Goal: Information Seeking & Learning: Learn about a topic

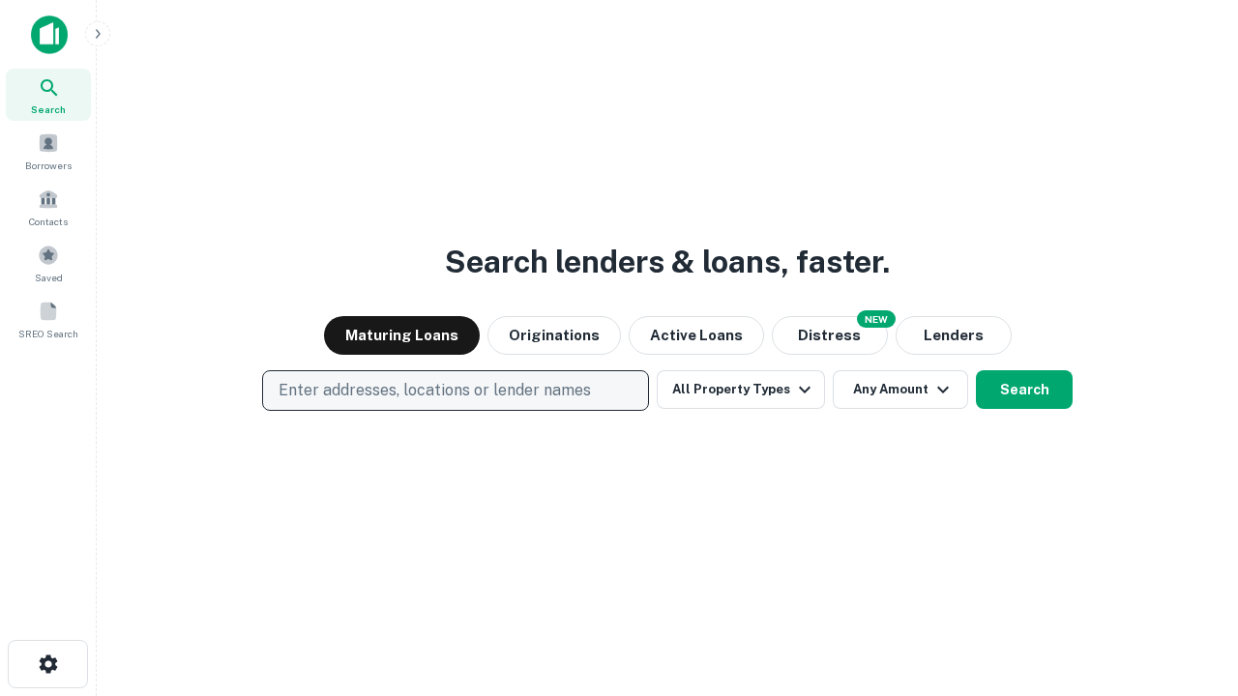
click at [455, 391] on p "Enter addresses, locations or lender names" at bounding box center [435, 390] width 312 height 23
type input "**********"
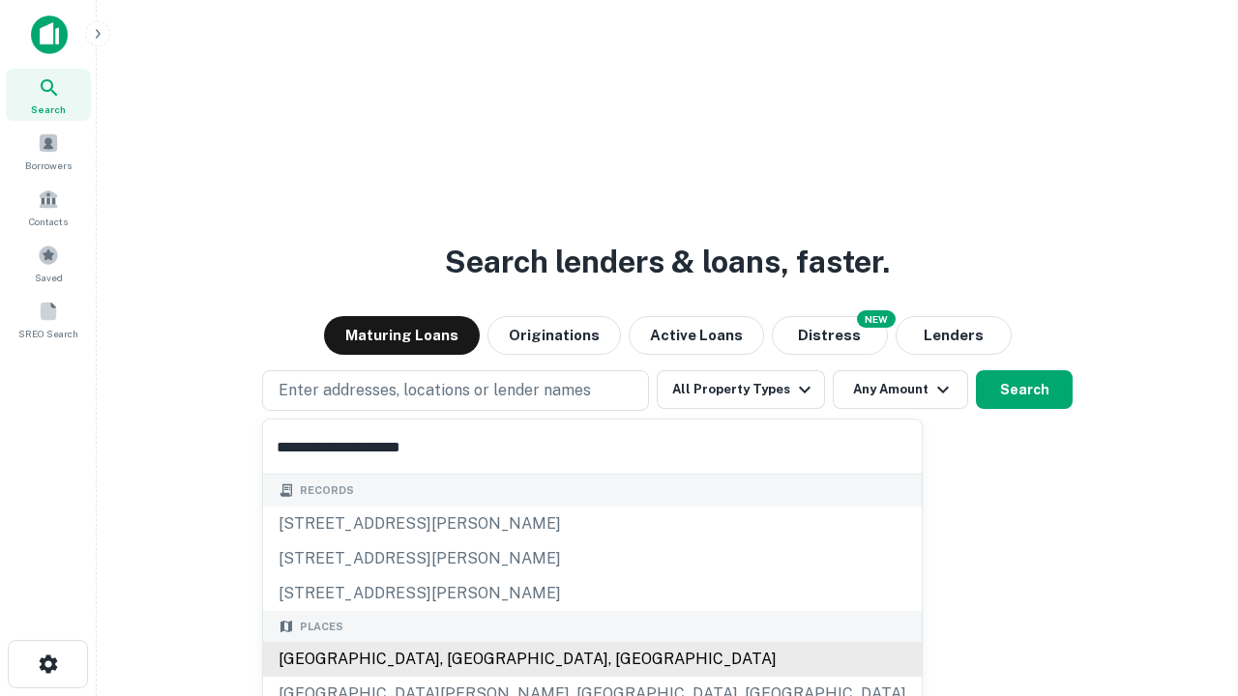
click at [462, 660] on div "Santa Monica, CA, USA" at bounding box center [592, 659] width 659 height 35
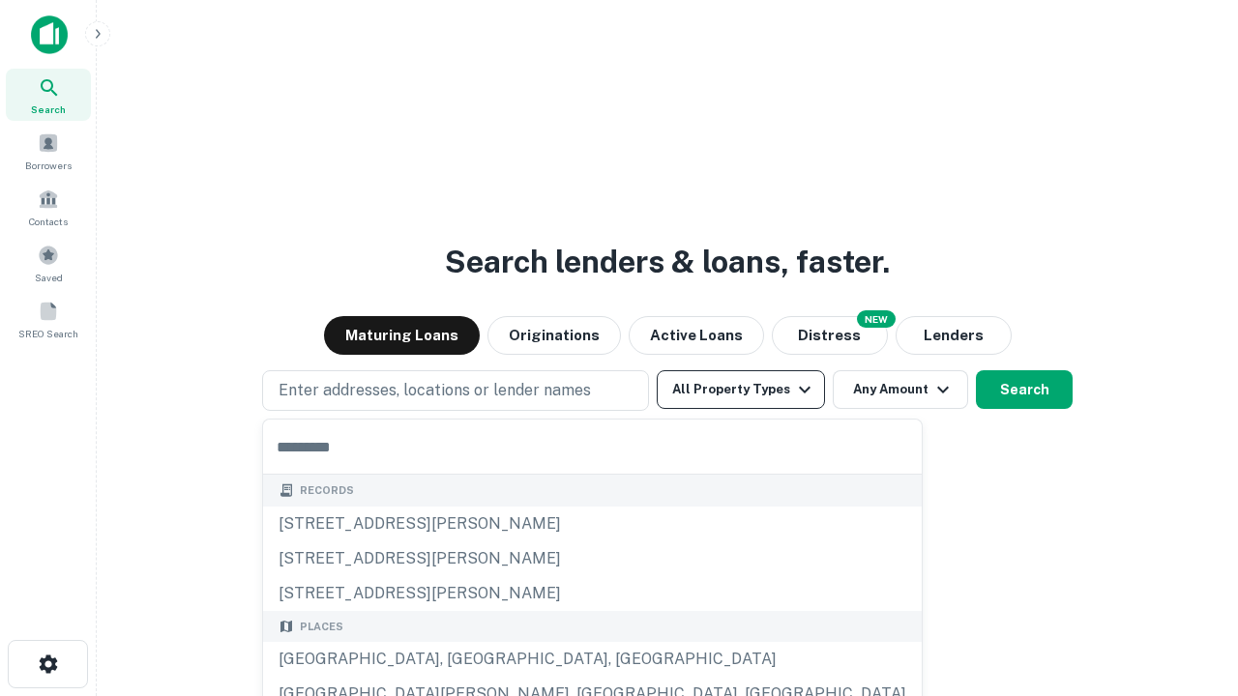
click at [741, 390] on button "All Property Types" at bounding box center [741, 389] width 168 height 39
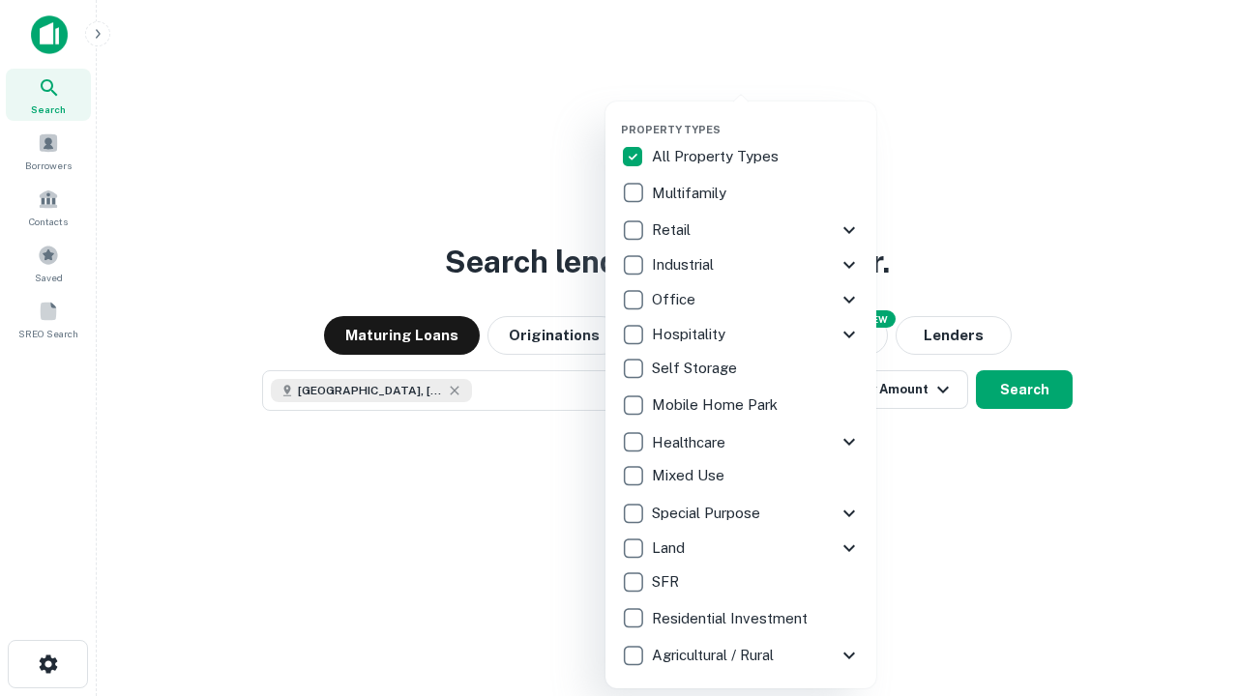
click at [756, 117] on button "button" at bounding box center [756, 117] width 271 height 1
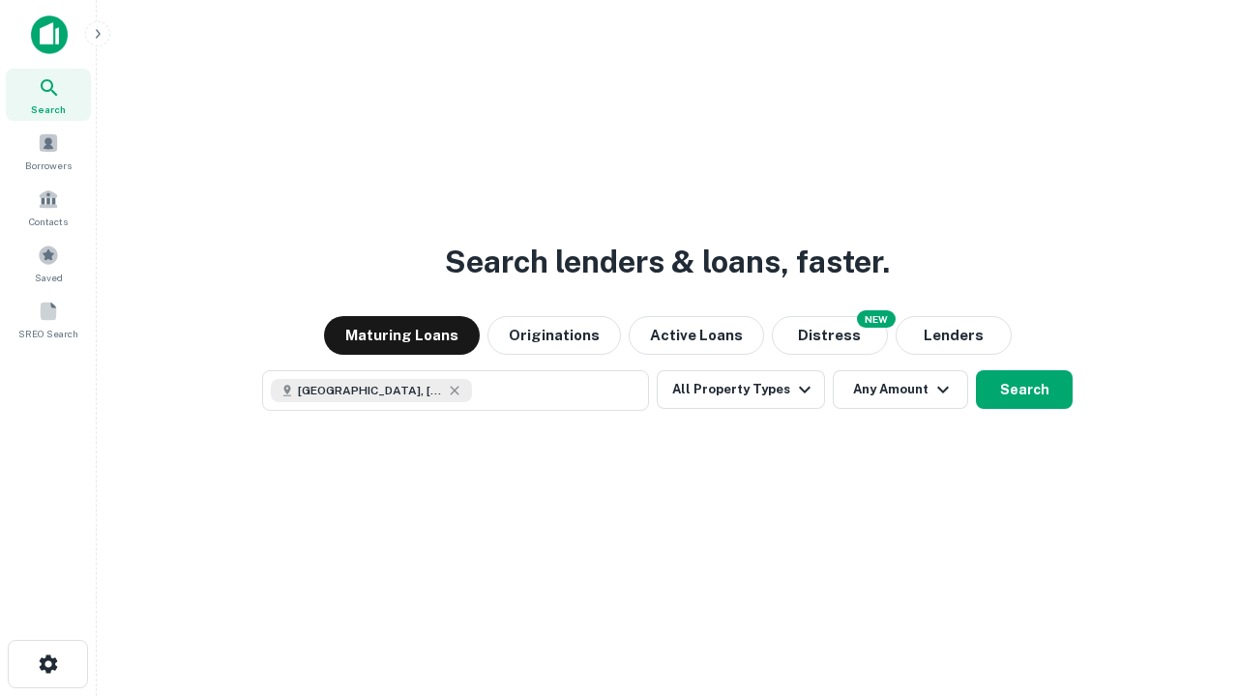
scroll to position [31, 0]
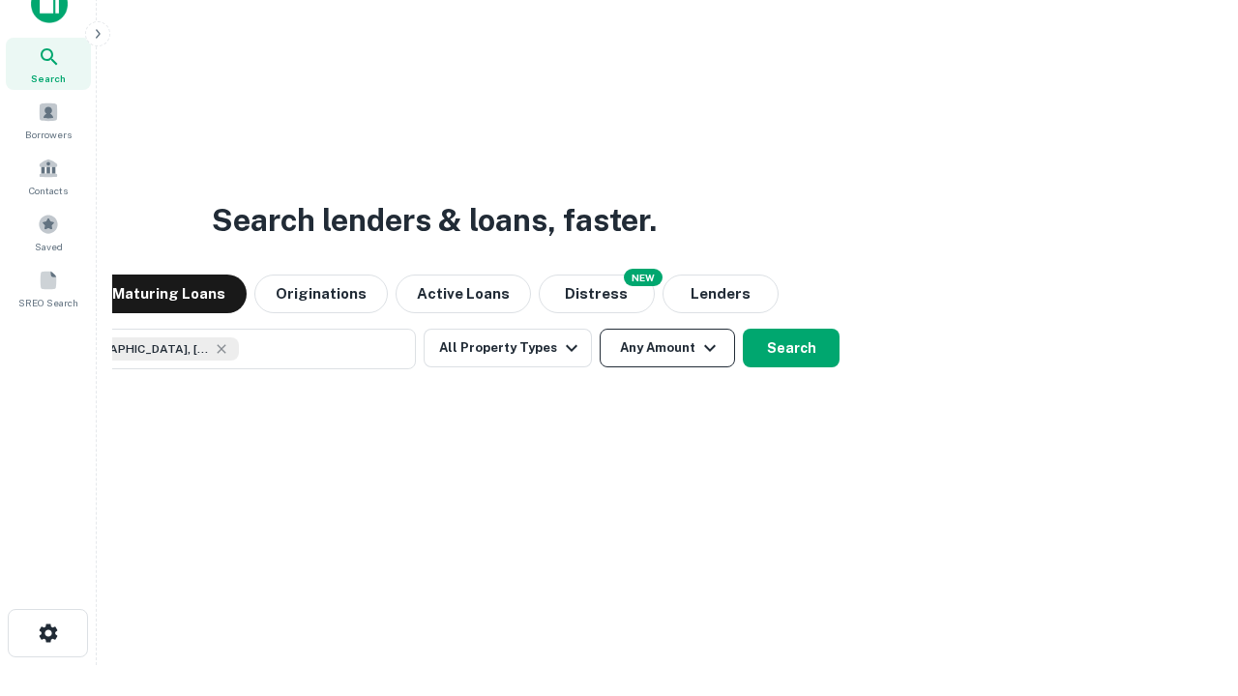
click at [600, 329] on button "Any Amount" at bounding box center [667, 348] width 135 height 39
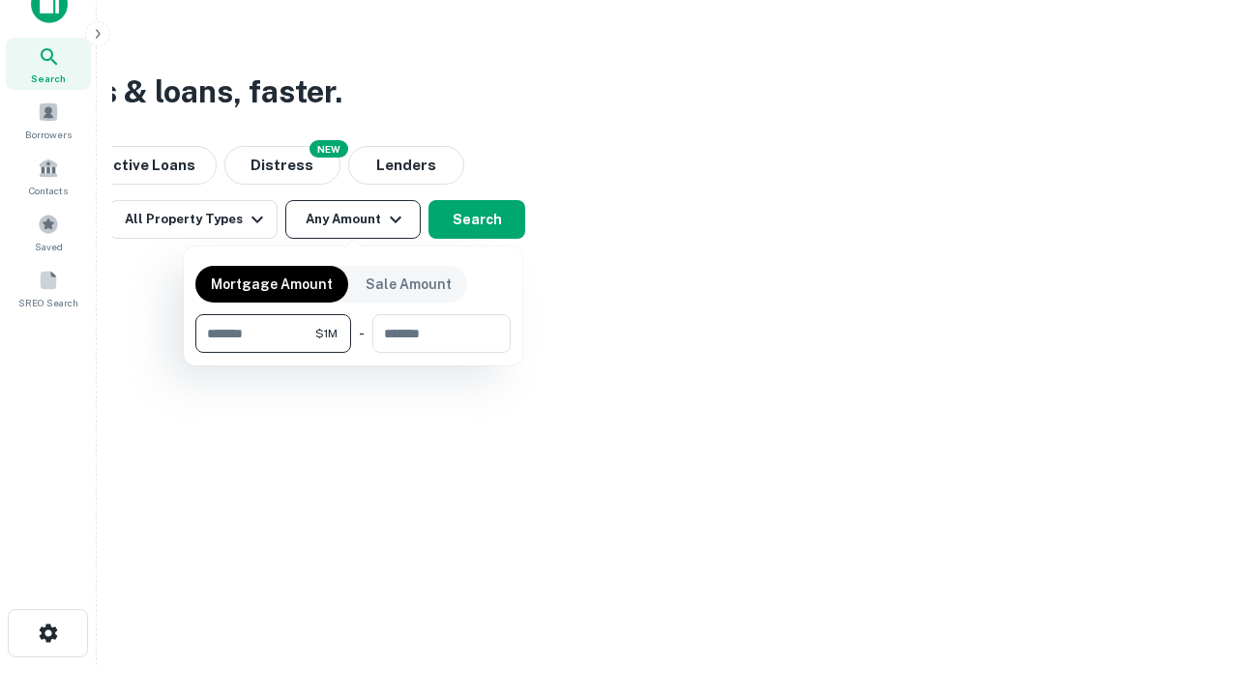
type input "*******"
click at [353, 353] on button "button" at bounding box center [352, 353] width 315 height 1
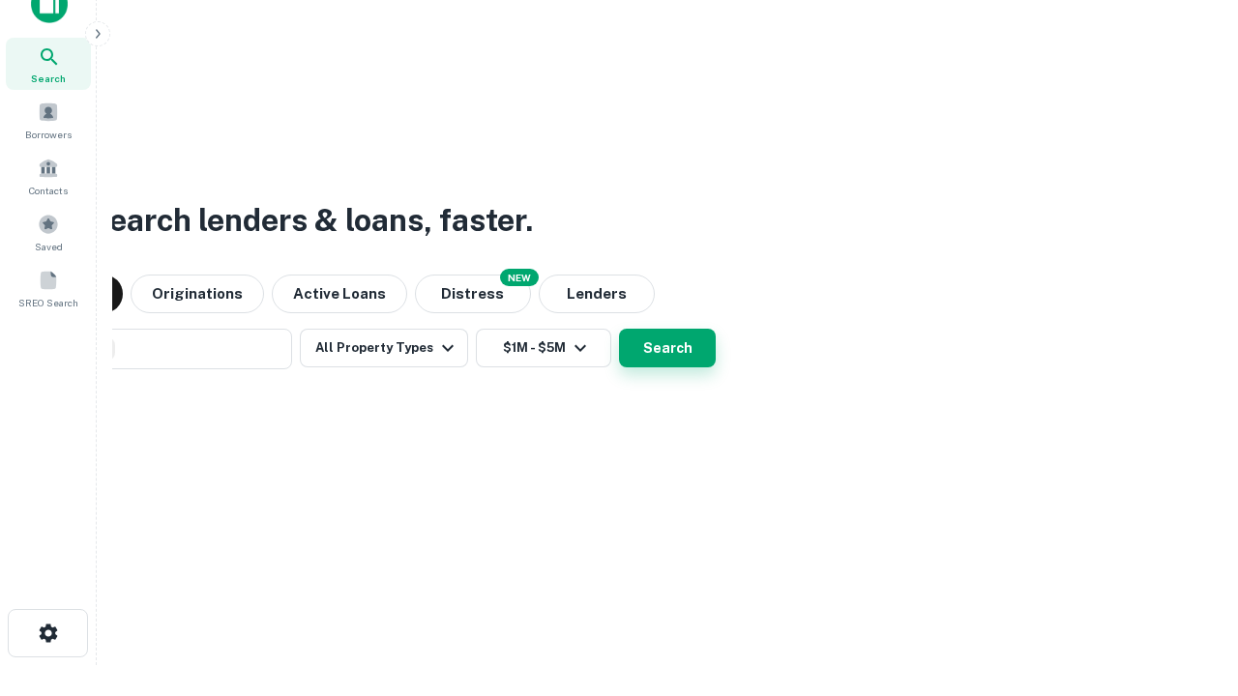
click at [619, 329] on button "Search" at bounding box center [667, 348] width 97 height 39
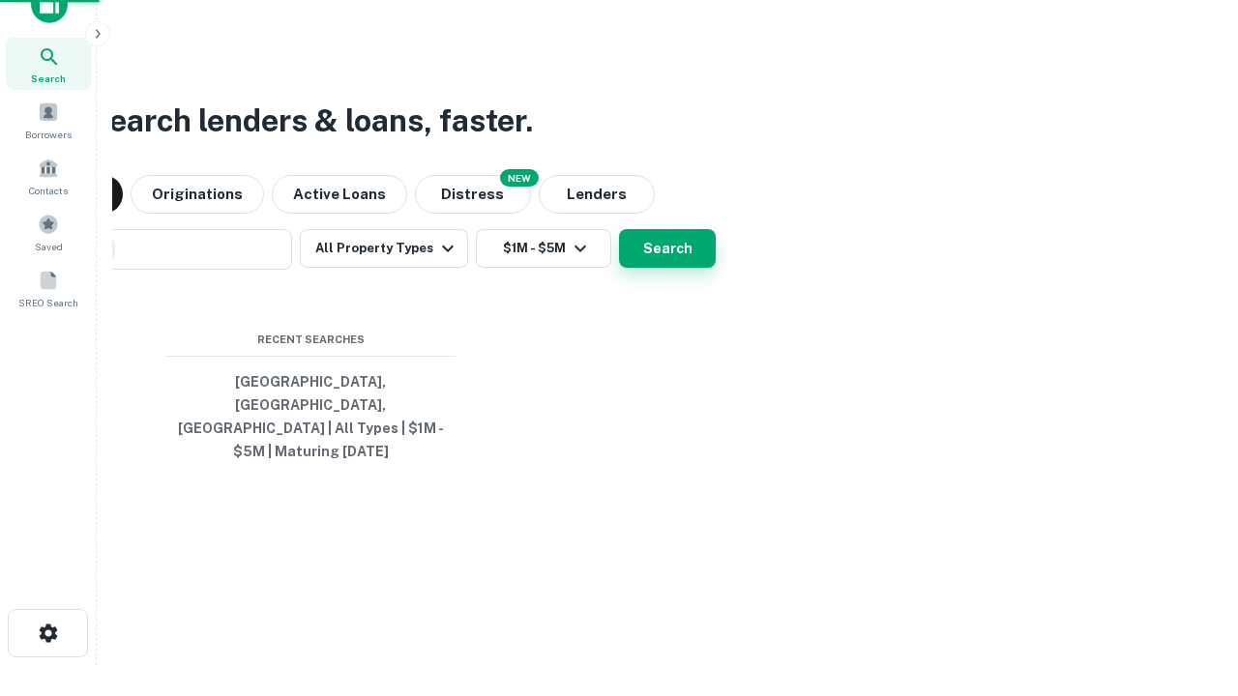
scroll to position [63, 547]
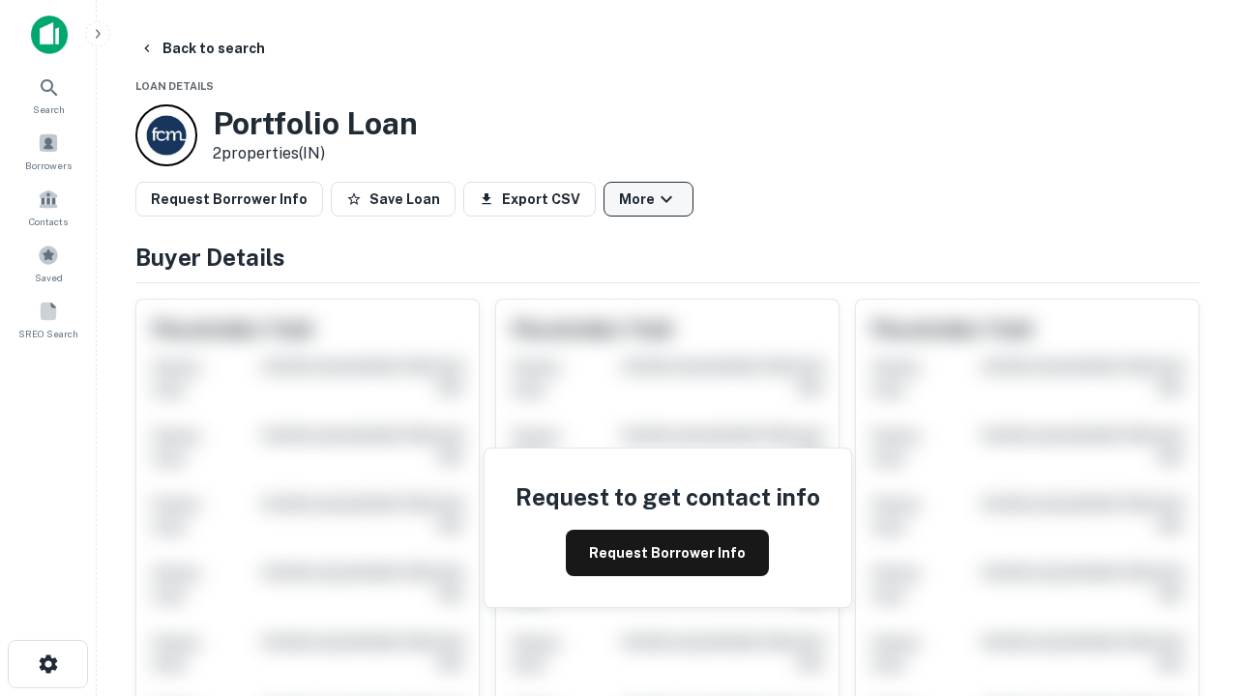
click at [648, 199] on button "More" at bounding box center [649, 199] width 90 height 35
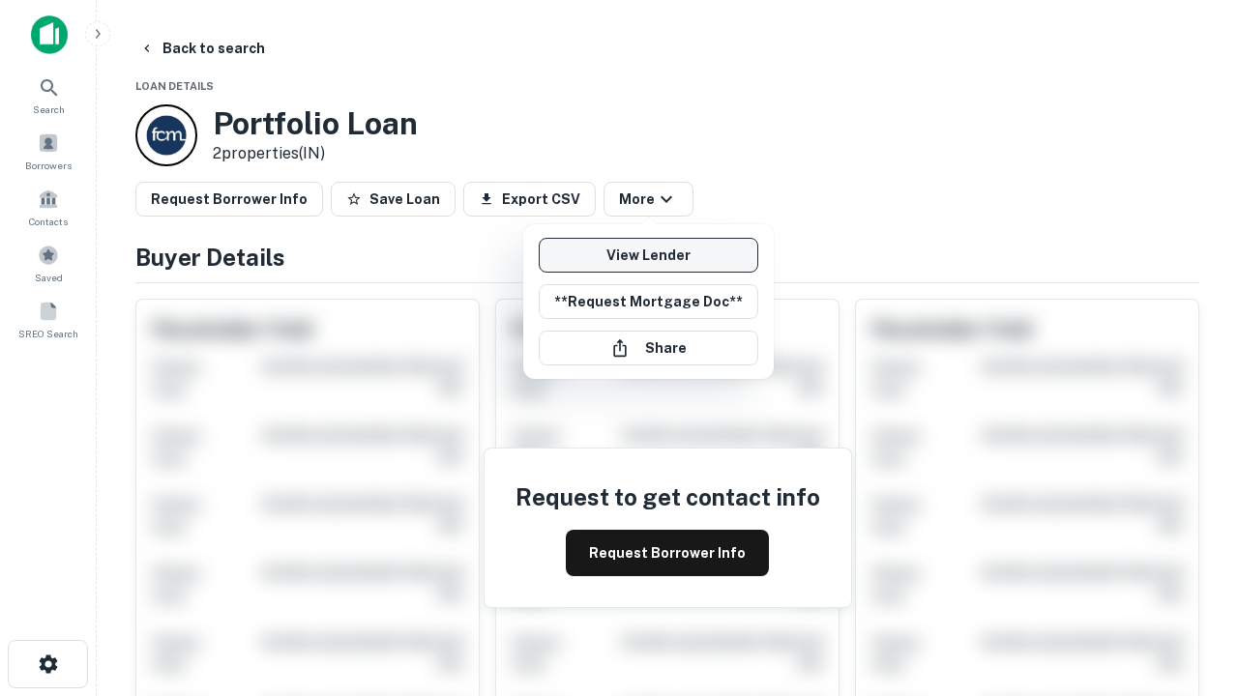
click at [648, 255] on link "View Lender" at bounding box center [649, 255] width 220 height 35
